Goal: Obtain resource: Download file/media

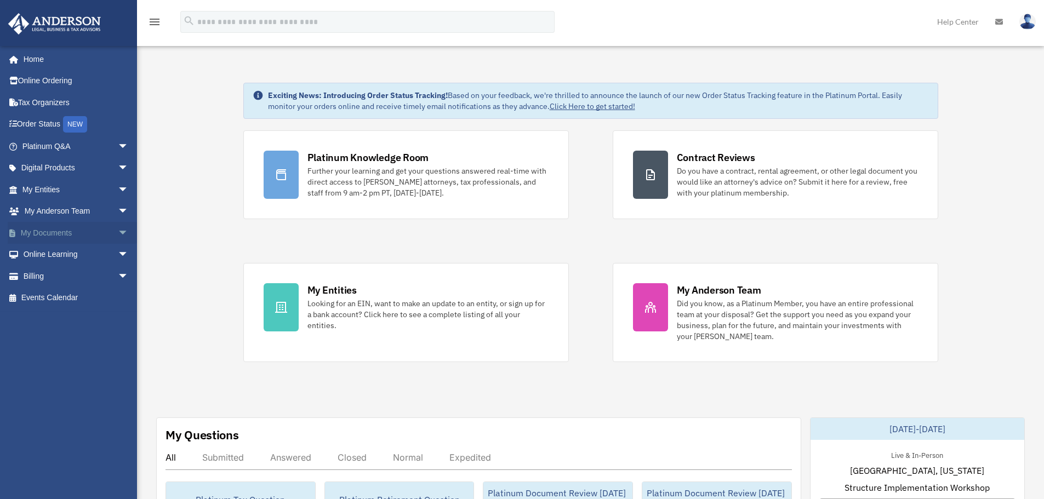
click at [118, 230] on span "arrow_drop_down" at bounding box center [129, 233] width 22 height 22
click at [52, 263] on link "Box" at bounding box center [80, 255] width 130 height 22
click at [54, 256] on link "Box" at bounding box center [80, 255] width 130 height 22
click at [43, 257] on link "Box" at bounding box center [80, 255] width 130 height 22
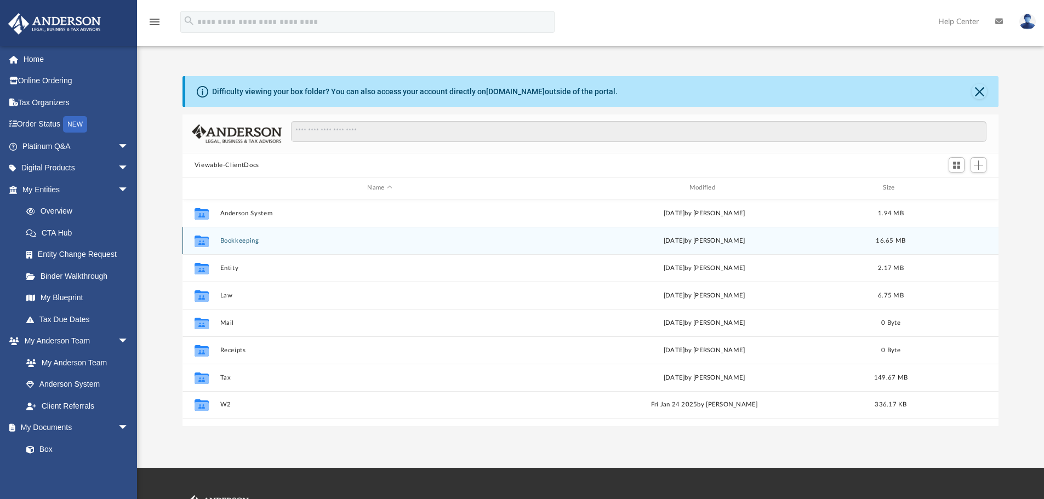
scroll to position [241, 808]
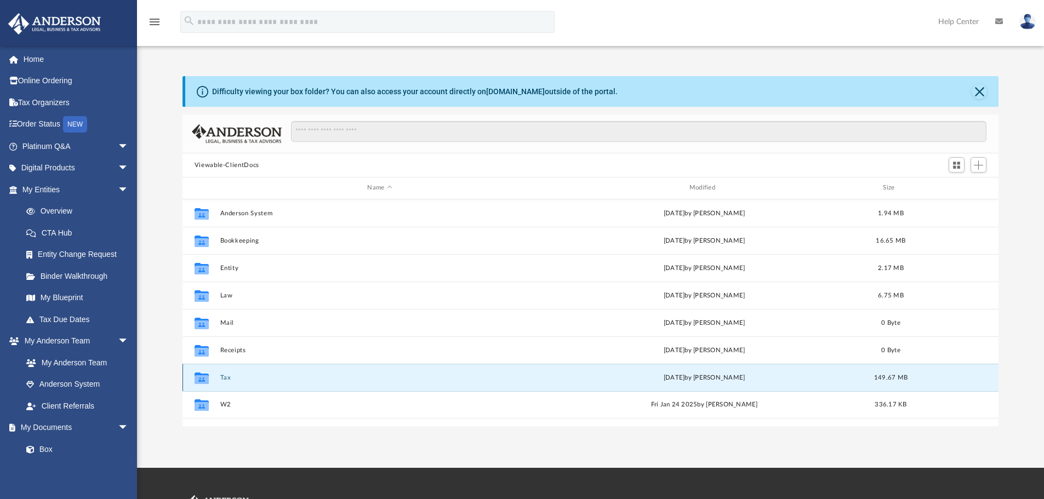
click at [224, 381] on button "Tax" at bounding box center [380, 377] width 320 height 7
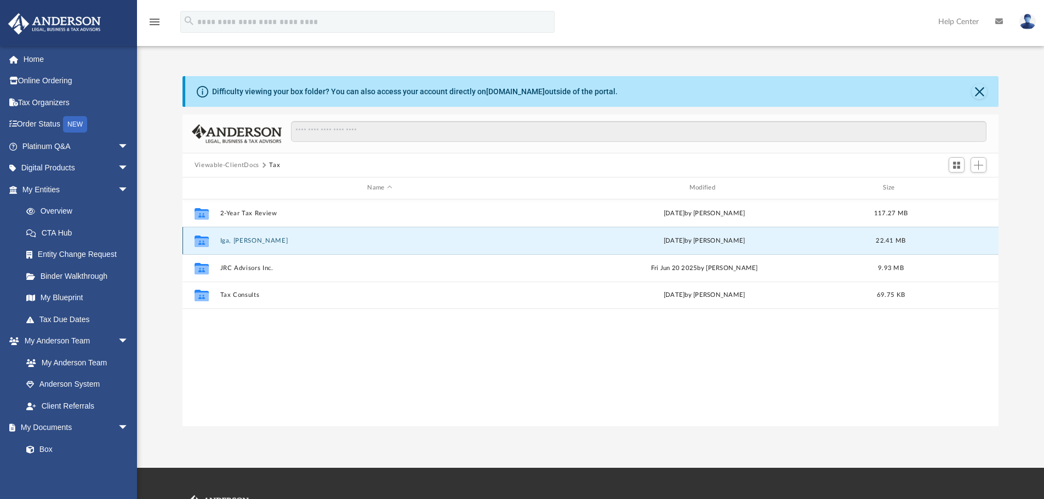
click at [246, 237] on button "Iga, [PERSON_NAME]" at bounding box center [380, 240] width 320 height 7
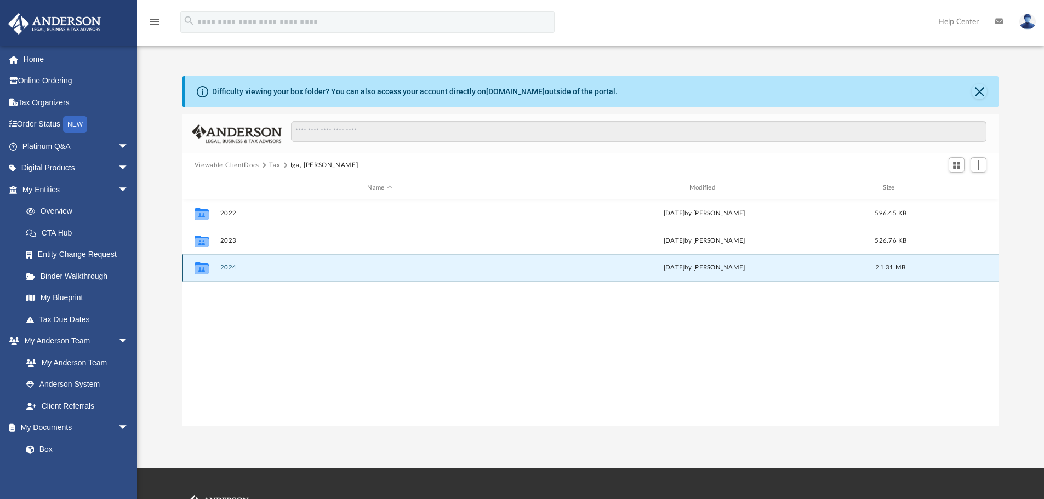
click at [230, 268] on button "2024" at bounding box center [380, 267] width 320 height 7
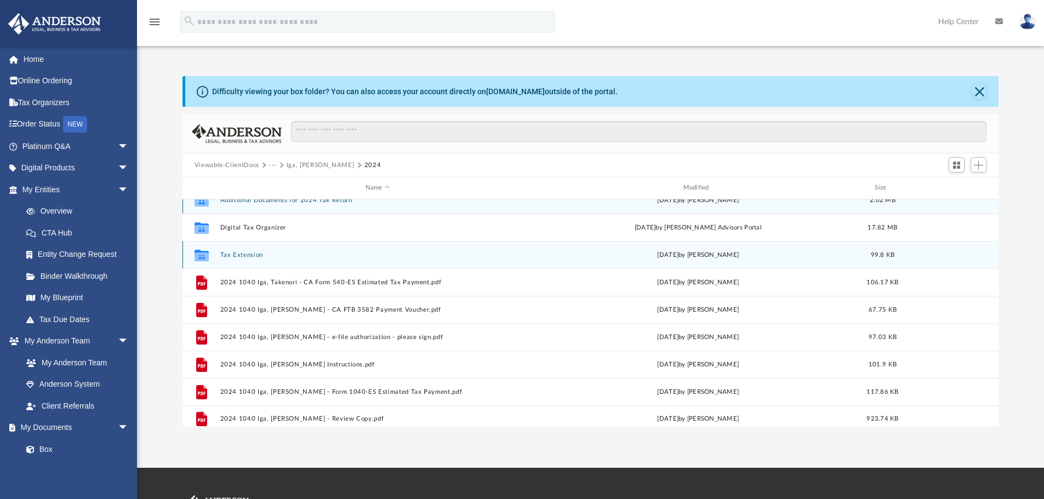
scroll to position [20, 0]
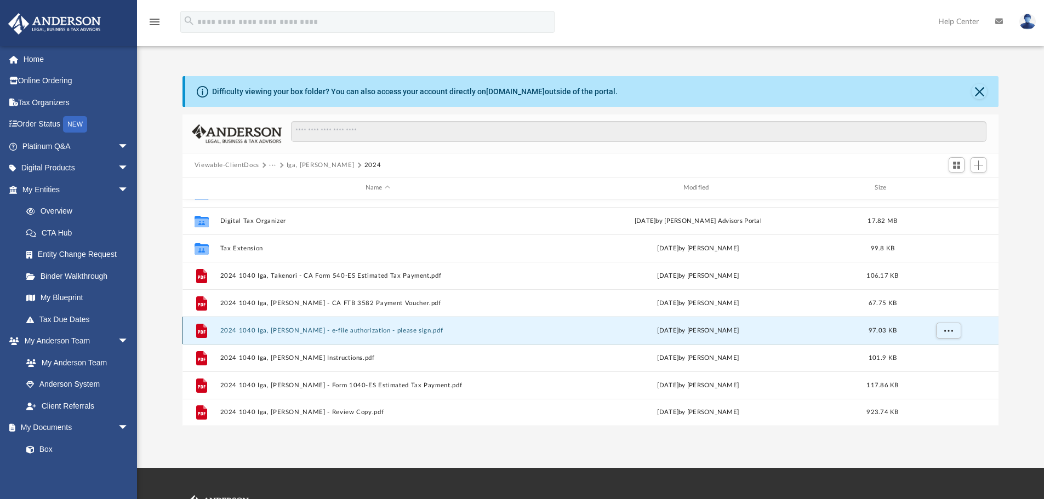
click at [315, 332] on button "2024 1040 Iga, [PERSON_NAME] - e-file authorization - please sign.pdf" at bounding box center [378, 330] width 316 height 7
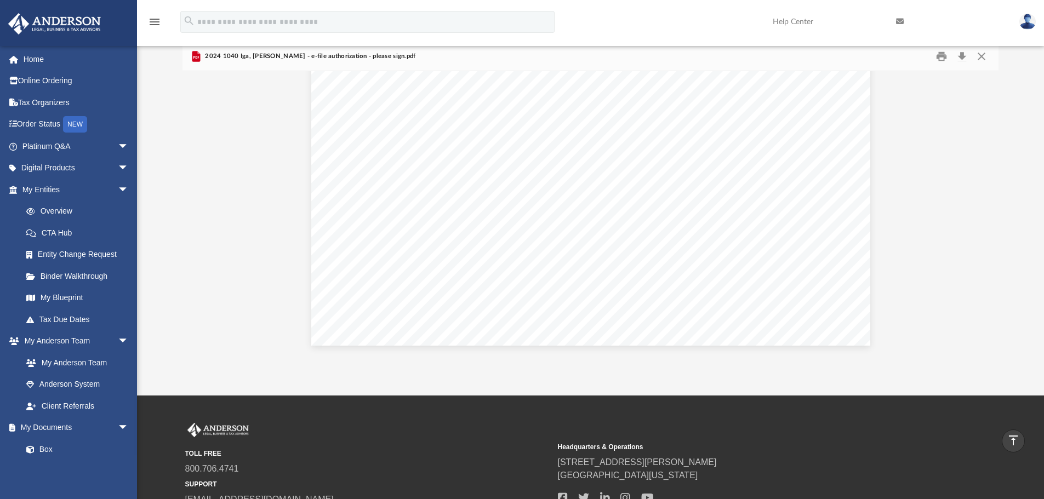
scroll to position [0, 0]
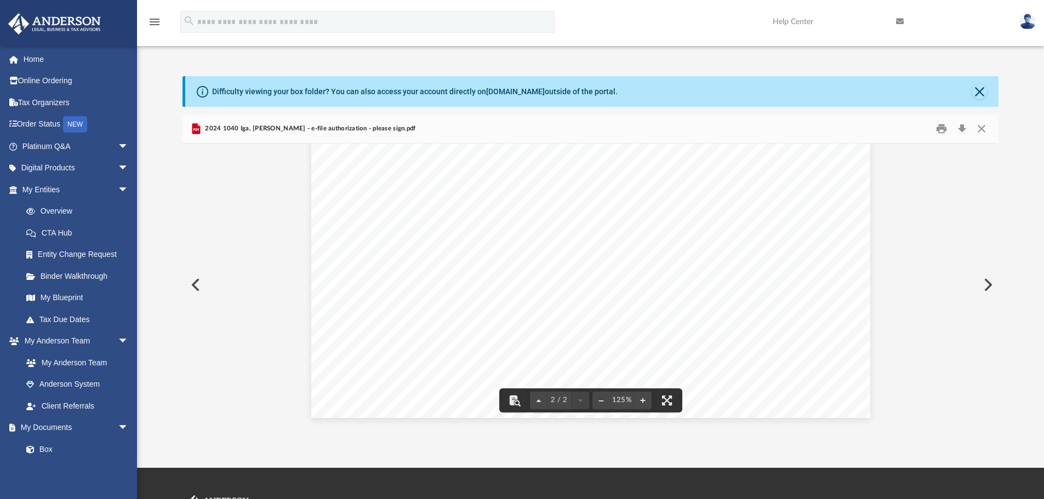
click at [987, 82] on div "Difficulty viewing your box folder? You can also access your account directly o…" at bounding box center [592, 91] width 814 height 31
click at [983, 90] on button "Close" at bounding box center [979, 91] width 15 height 15
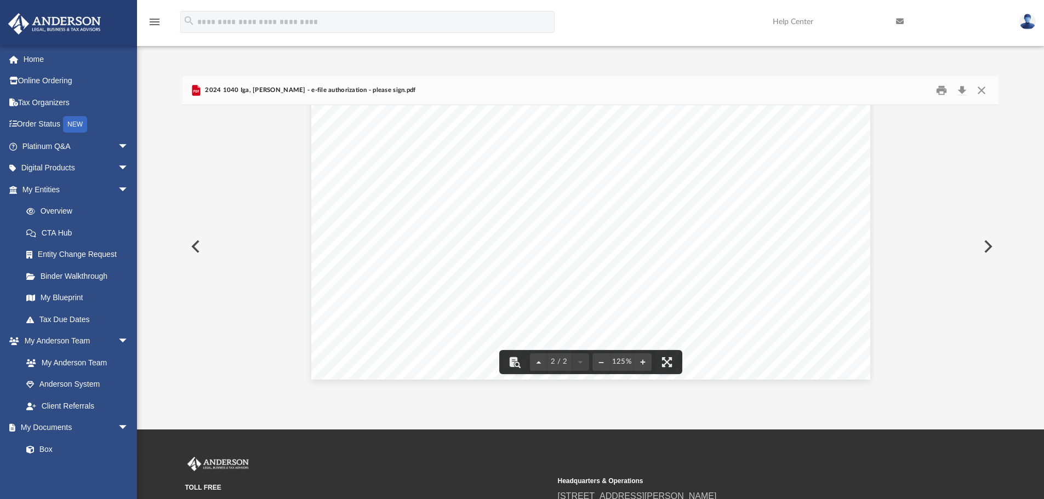
click at [192, 245] on button "Preview" at bounding box center [195, 246] width 24 height 31
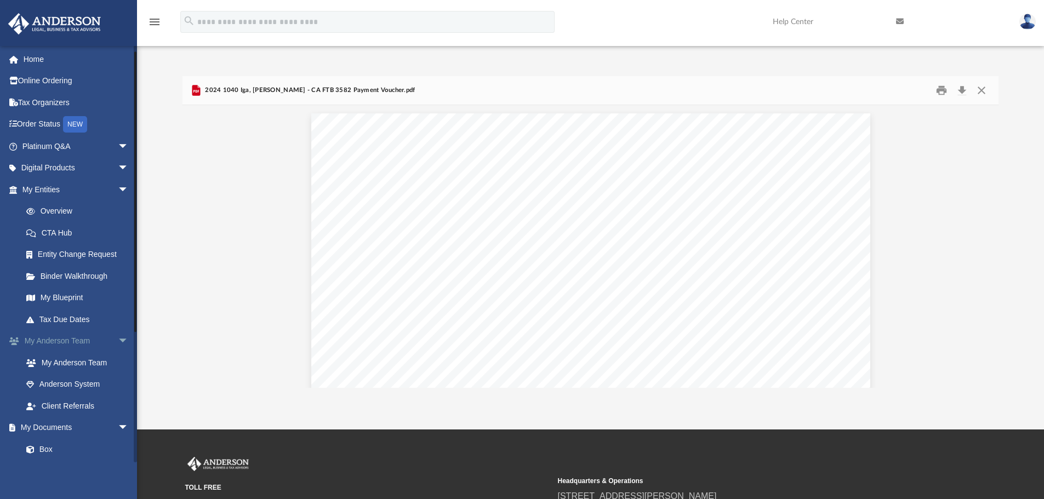
scroll to position [164, 0]
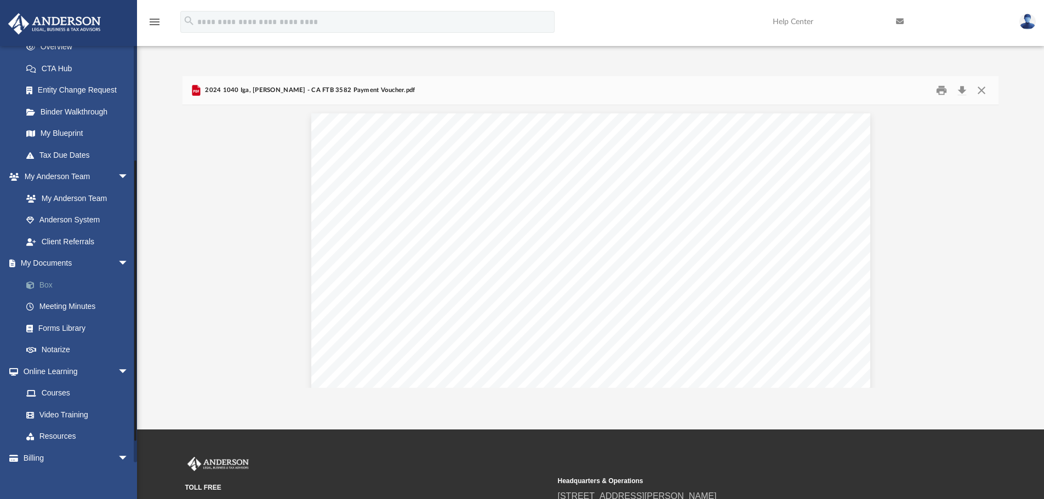
click at [49, 287] on link "Box" at bounding box center [80, 285] width 130 height 22
click at [51, 281] on link "Box" at bounding box center [80, 285] width 130 height 22
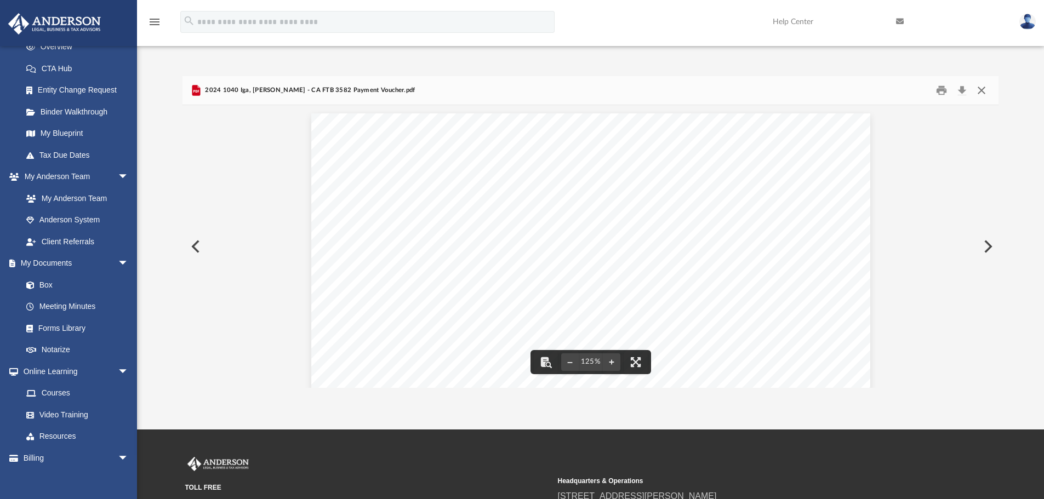
click at [978, 88] on button "Close" at bounding box center [982, 90] width 20 height 17
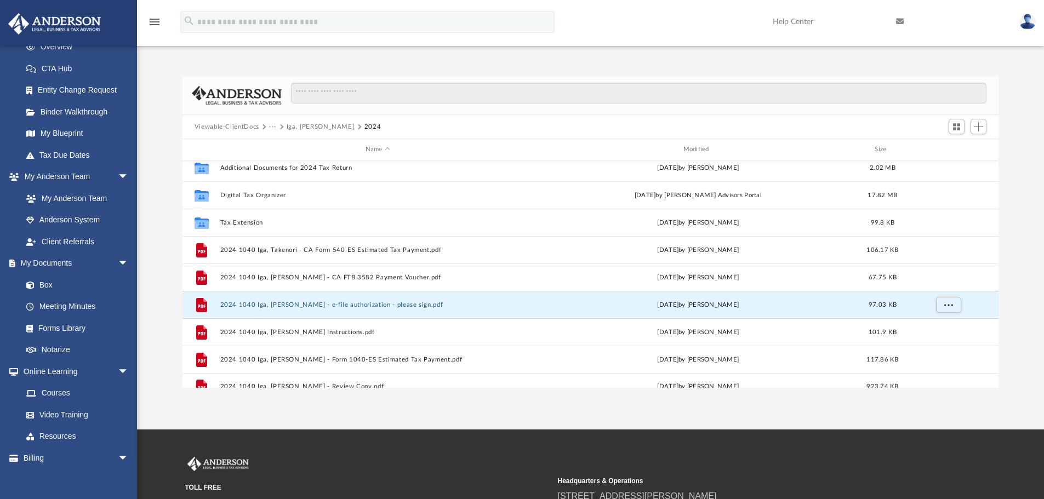
scroll to position [0, 0]
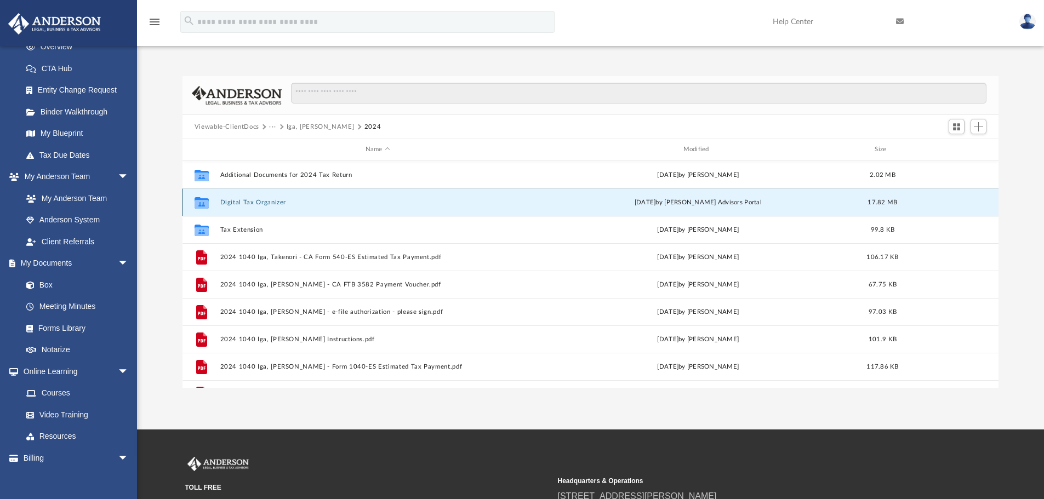
click at [261, 203] on button "Digital Tax Organizer" at bounding box center [378, 202] width 316 height 7
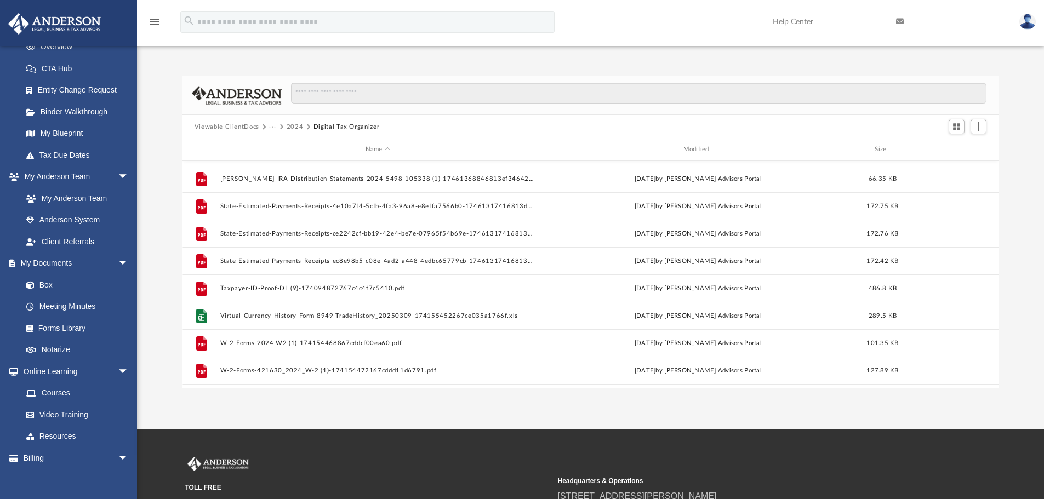
scroll to position [595, 0]
